Goal: Task Accomplishment & Management: Use online tool/utility

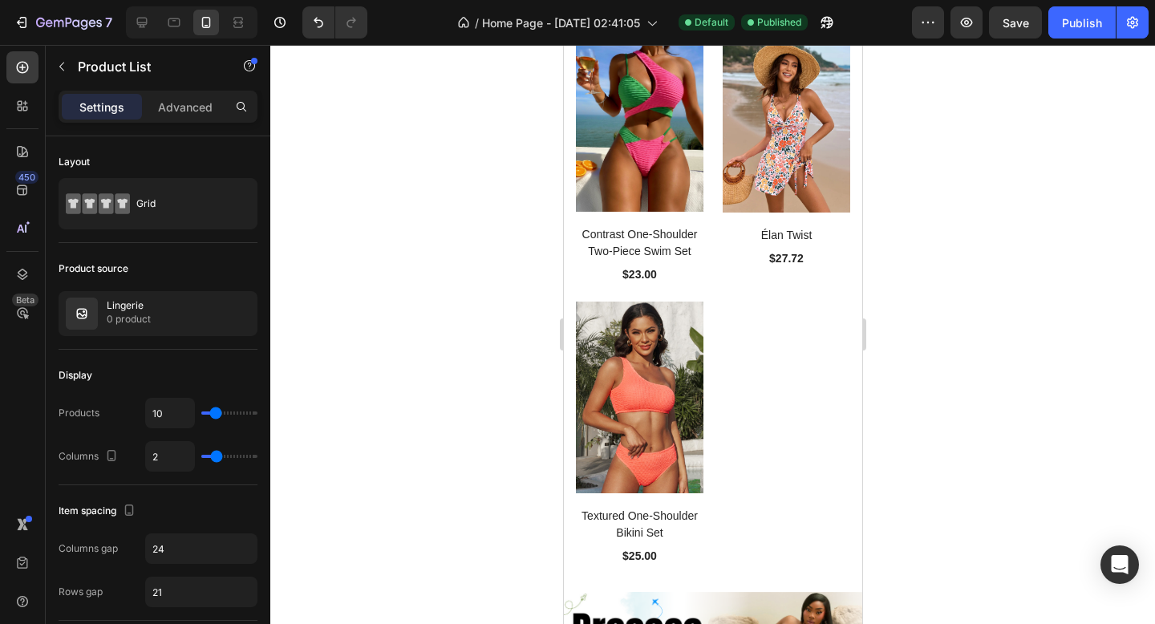
scroll to position [3166, 0]
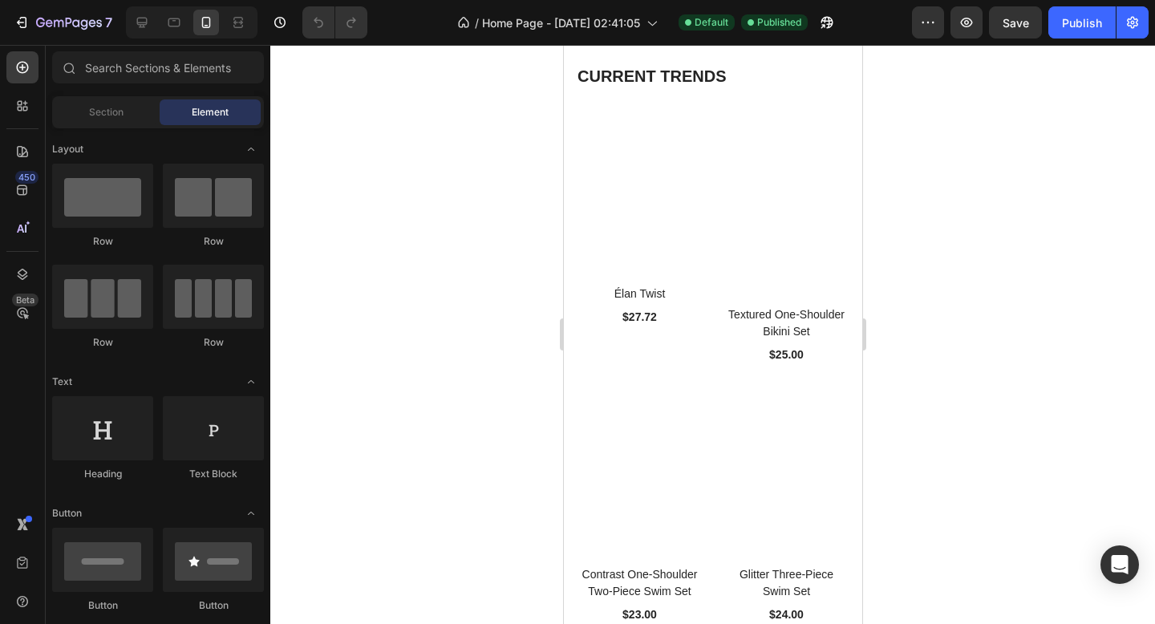
scroll to position [1569, 0]
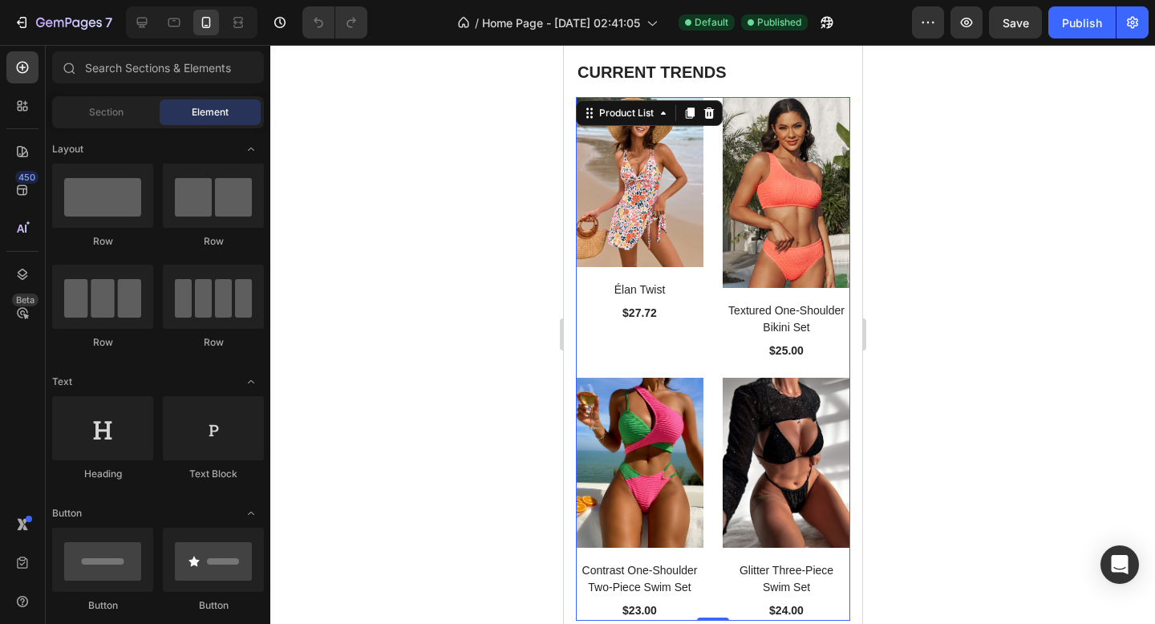
click at [712, 156] on div "(P) Images Élan Twist (P) Title $27.72 (P) Price (P) Price Row Product List 0 (…" at bounding box center [712, 359] width 274 height 524
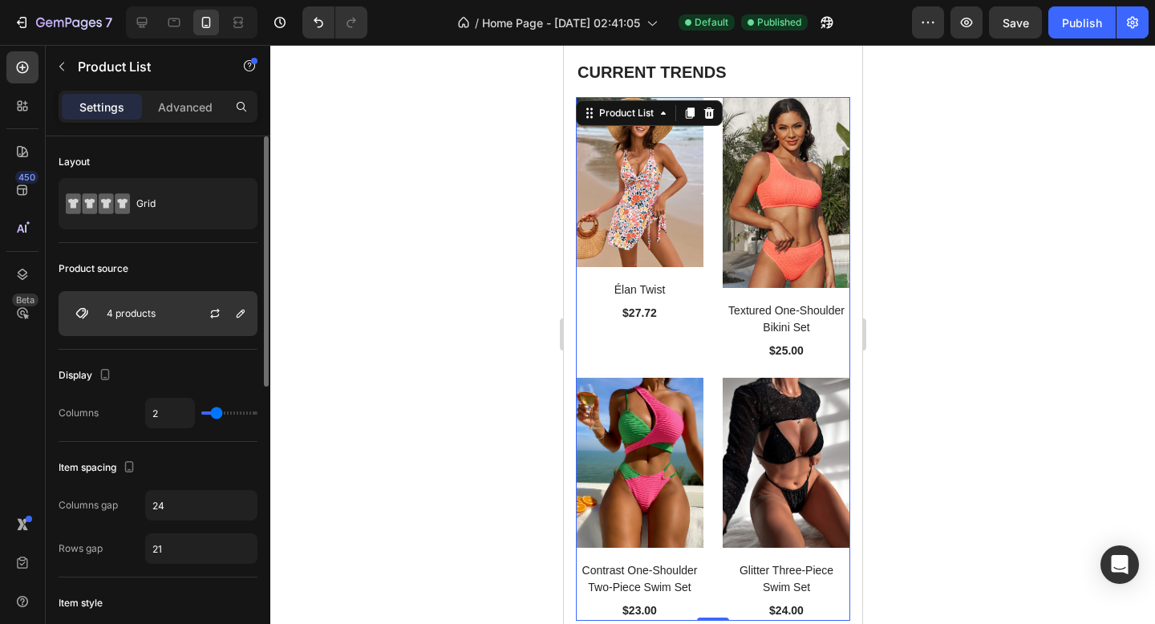
click at [151, 314] on p "4 products" at bounding box center [131, 313] width 49 height 11
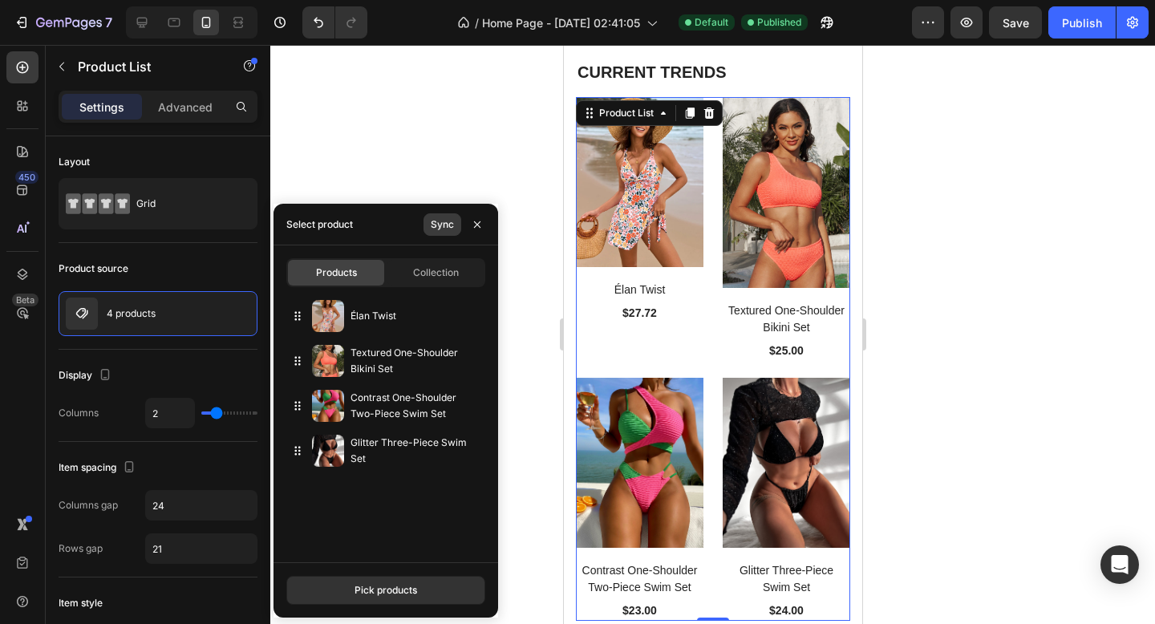
click at [442, 220] on div "Sync" at bounding box center [442, 224] width 23 height 14
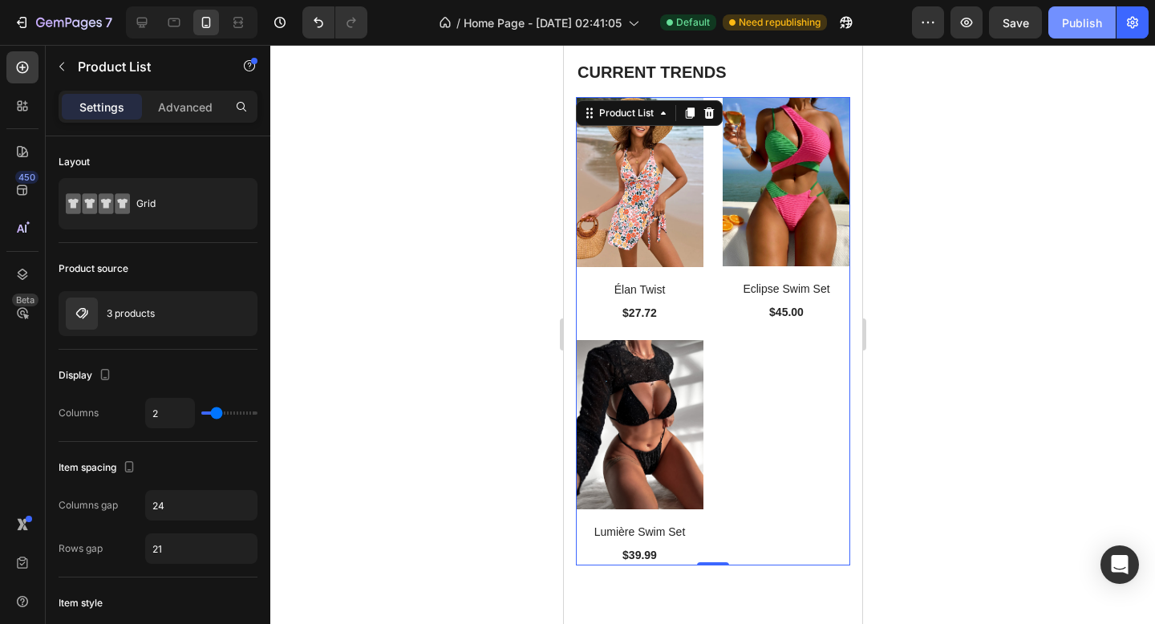
click at [1069, 23] on div "Publish" at bounding box center [1082, 22] width 40 height 17
